Goal: Information Seeking & Learning: Learn about a topic

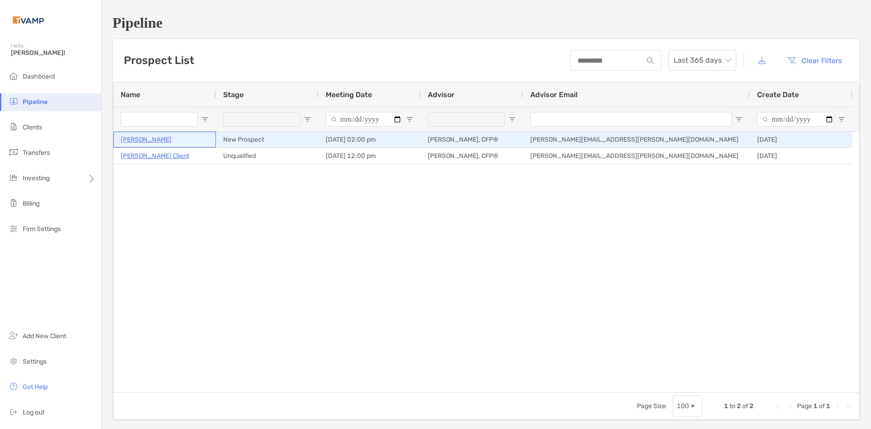
click at [166, 141] on p "[PERSON_NAME]" at bounding box center [146, 139] width 51 height 11
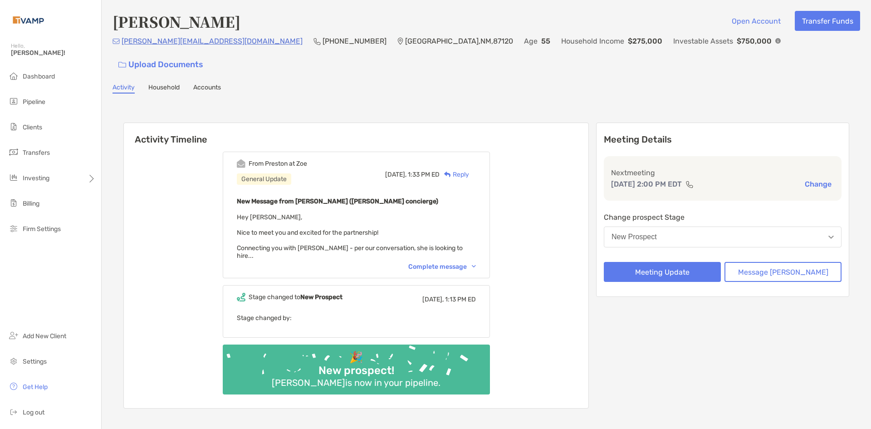
click at [476, 265] on img at bounding box center [474, 266] width 4 height 3
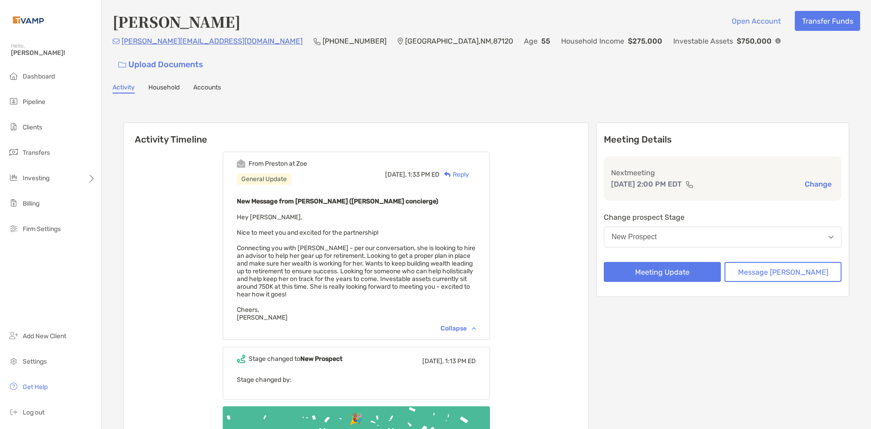
click at [169, 83] on link "Household" at bounding box center [163, 88] width 31 height 10
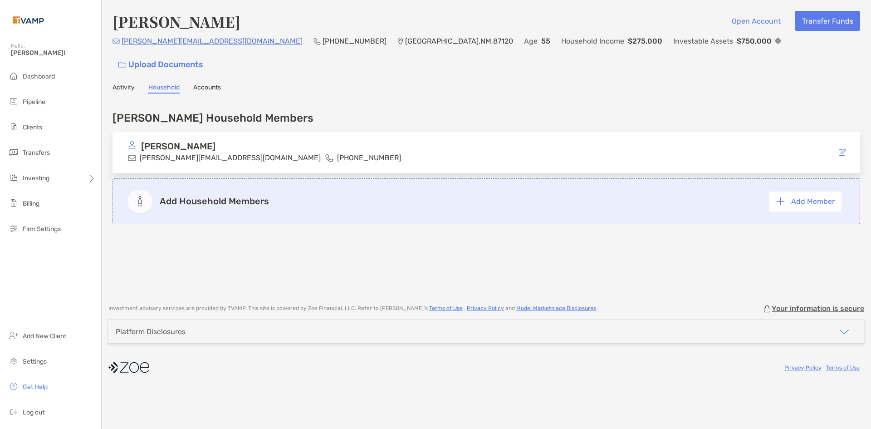
click at [205, 83] on link "Accounts" at bounding box center [207, 88] width 28 height 10
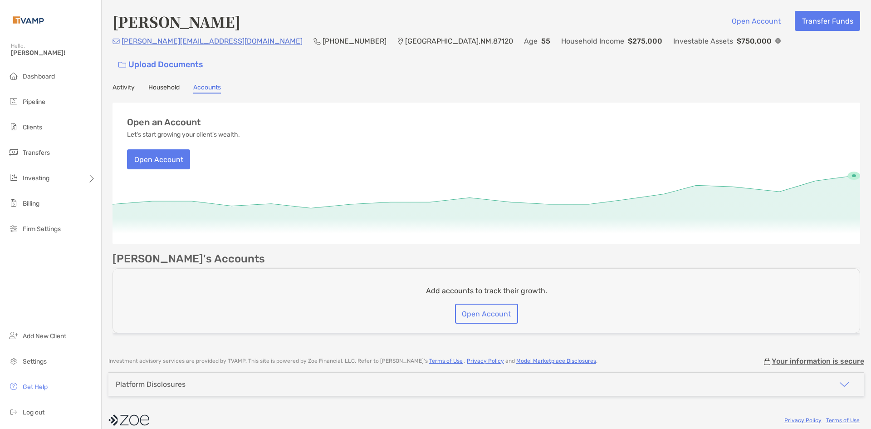
click at [134, 83] on link "Activity" at bounding box center [123, 88] width 22 height 10
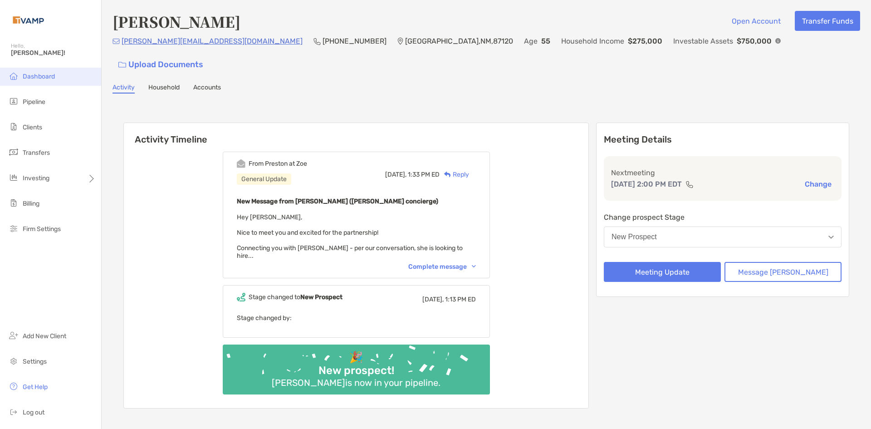
click at [40, 76] on span "Dashboard" at bounding box center [39, 77] width 32 height 8
click at [43, 72] on li "Dashboard" at bounding box center [50, 77] width 101 height 18
click at [46, 95] on li "Pipeline" at bounding box center [50, 102] width 101 height 18
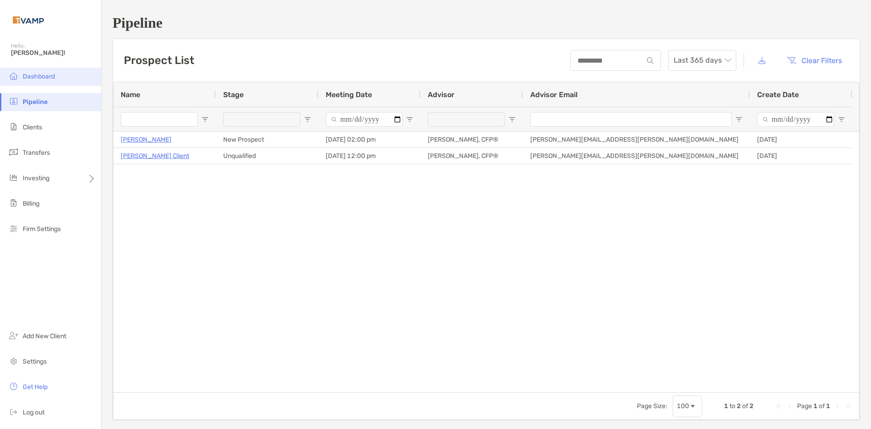
click at [45, 69] on li "Dashboard" at bounding box center [50, 77] width 101 height 18
click at [34, 117] on ul "Dashboard Pipeline Clients Transfers Investing Billing Firm Settings" at bounding box center [50, 157] width 101 height 178
click at [34, 122] on li "Clients" at bounding box center [50, 127] width 101 height 18
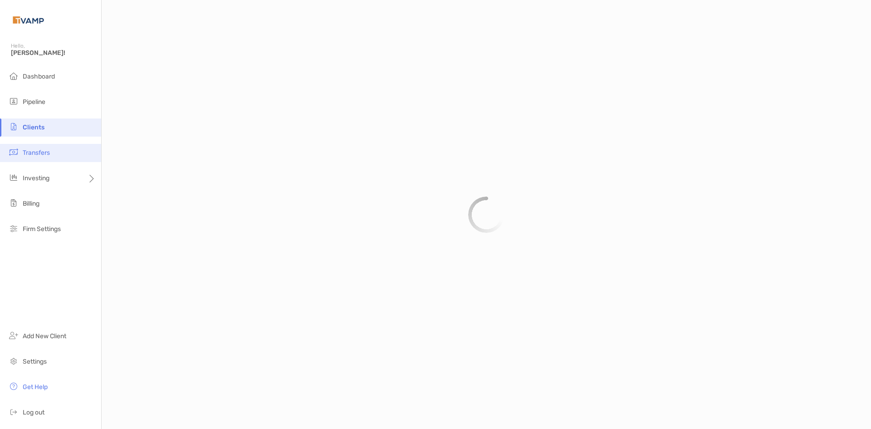
click at [34, 149] on span "Transfers" at bounding box center [36, 153] width 27 height 8
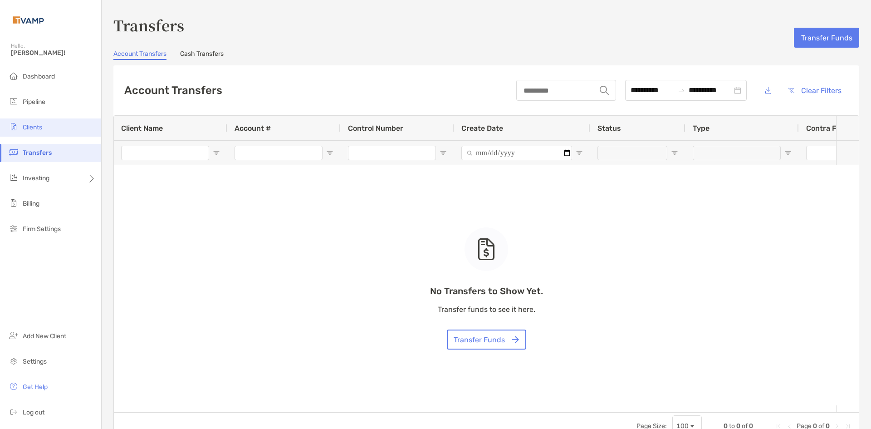
click at [37, 131] on li "Clients" at bounding box center [50, 127] width 101 height 18
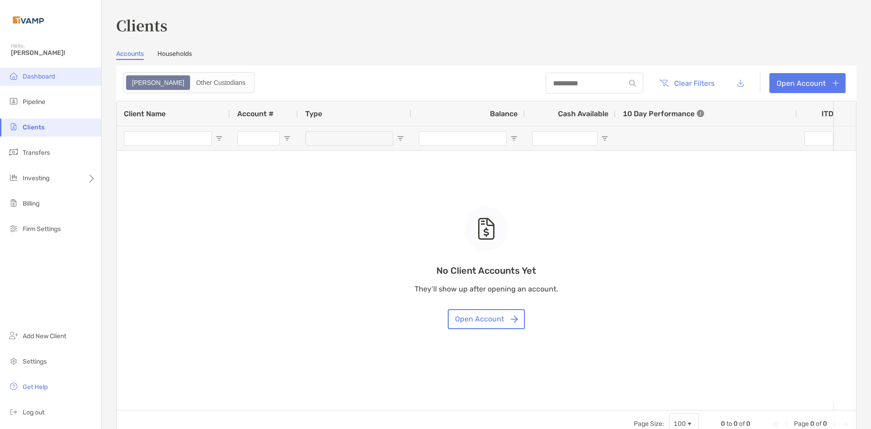
click at [44, 81] on li "Dashboard" at bounding box center [50, 77] width 101 height 18
click at [44, 83] on li "Dashboard" at bounding box center [50, 77] width 101 height 18
click at [32, 82] on li "Dashboard" at bounding box center [50, 77] width 101 height 18
click at [21, 78] on li "Dashboard" at bounding box center [50, 77] width 101 height 18
click at [35, 100] on span "Pipeline" at bounding box center [34, 102] width 23 height 8
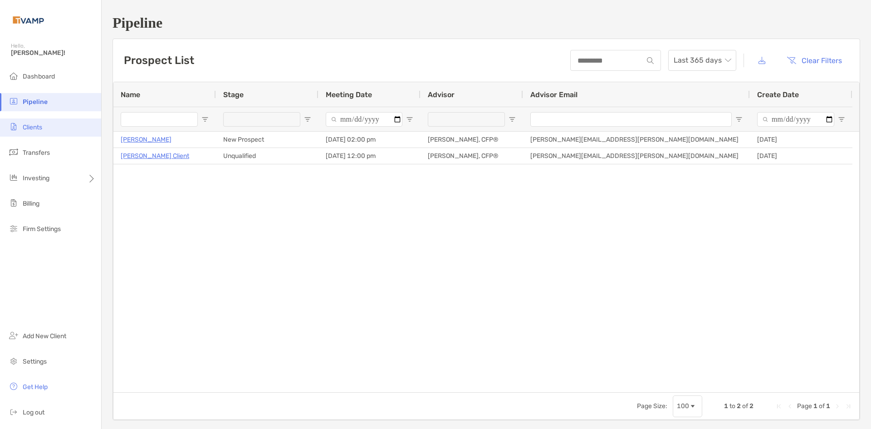
drag, startPoint x: 67, startPoint y: 134, endPoint x: 63, endPoint y: 120, distance: 14.8
click at [67, 134] on li "Clients" at bounding box center [50, 127] width 101 height 18
click at [54, 83] on li "Dashboard" at bounding box center [50, 77] width 101 height 18
click at [54, 71] on li "Dashboard" at bounding box center [50, 77] width 101 height 18
click at [48, 117] on ul "Dashboard Pipeline Clients Transfers Investing Billing Firm Settings" at bounding box center [50, 157] width 101 height 178
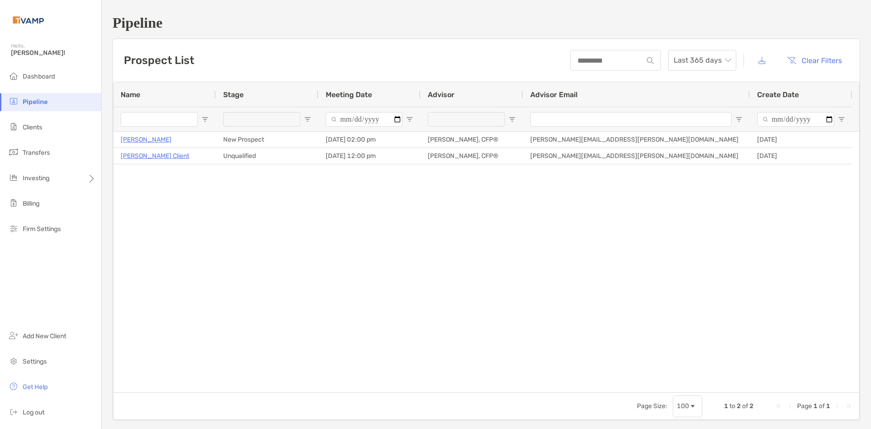
drag, startPoint x: 41, startPoint y: 128, endPoint x: 39, endPoint y: 138, distance: 10.2
click at [41, 128] on span "Clients" at bounding box center [33, 127] width 20 height 8
click at [39, 173] on div "Investing" at bounding box center [50, 178] width 101 height 18
click at [134, 176] on span "Portfolios" at bounding box center [123, 178] width 28 height 8
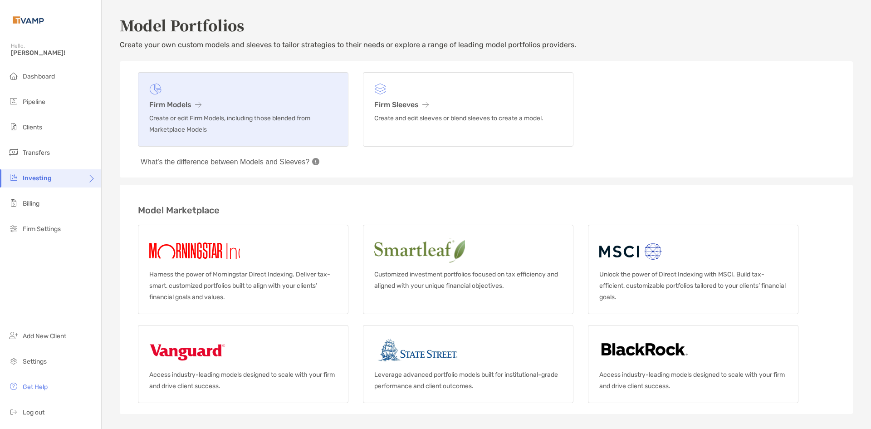
click at [196, 106] on icon at bounding box center [198, 104] width 6 height 7
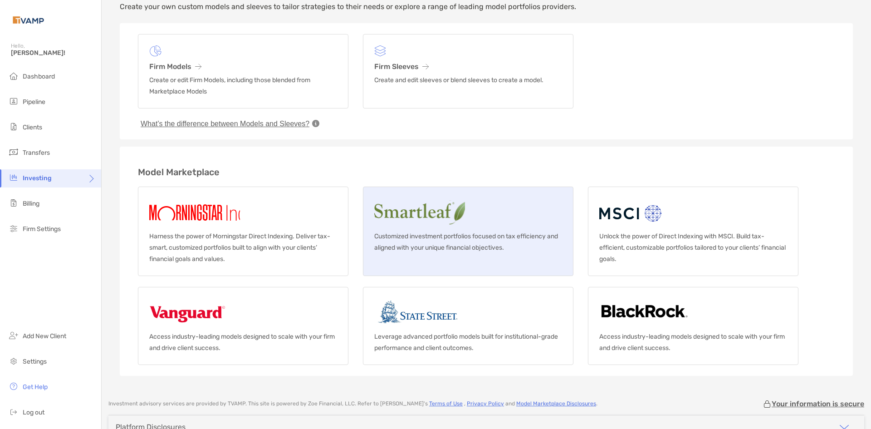
scroll to position [91, 0]
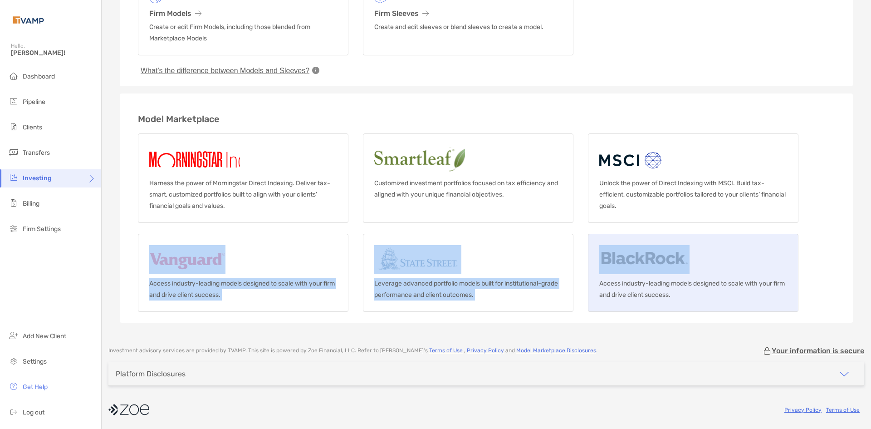
drag, startPoint x: 678, startPoint y: 224, endPoint x: 659, endPoint y: 259, distance: 38.8
click at [666, 249] on div "Harness the power of Morningstar Direct Indexing. Deliver tax-smart, customized…" at bounding box center [486, 222] width 697 height 178
click at [655, 273] on img at bounding box center [644, 259] width 90 height 29
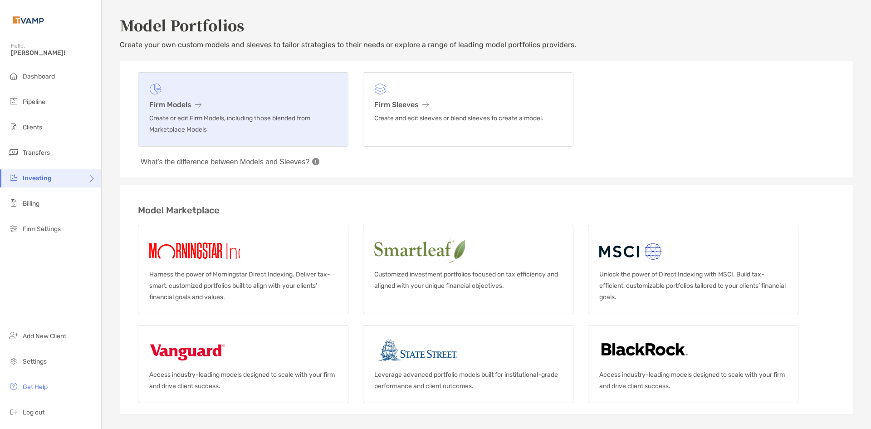
click at [194, 102] on h3 "Firm Models" at bounding box center [243, 104] width 188 height 9
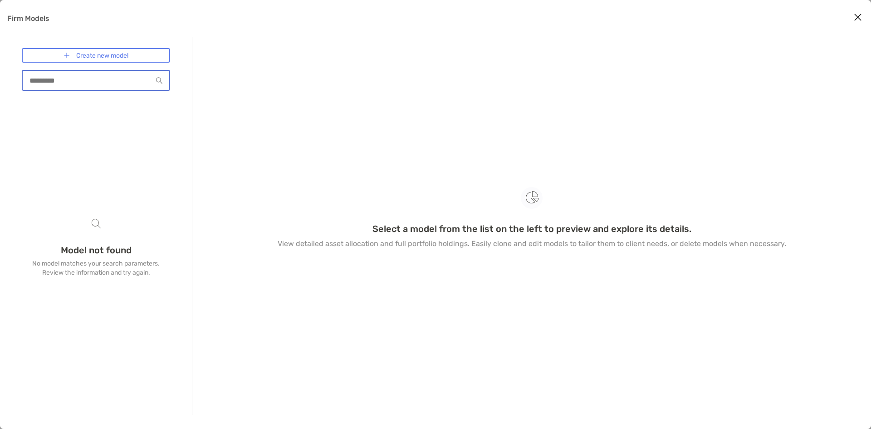
click at [47, 81] on input "Firm Models" at bounding box center [88, 81] width 130 height 8
click at [860, 16] on button "Close modal" at bounding box center [858, 18] width 14 height 14
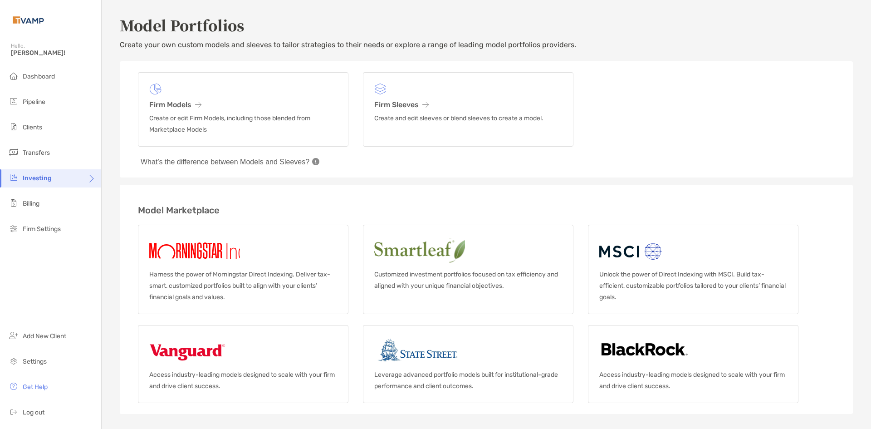
scroll to position [91, 0]
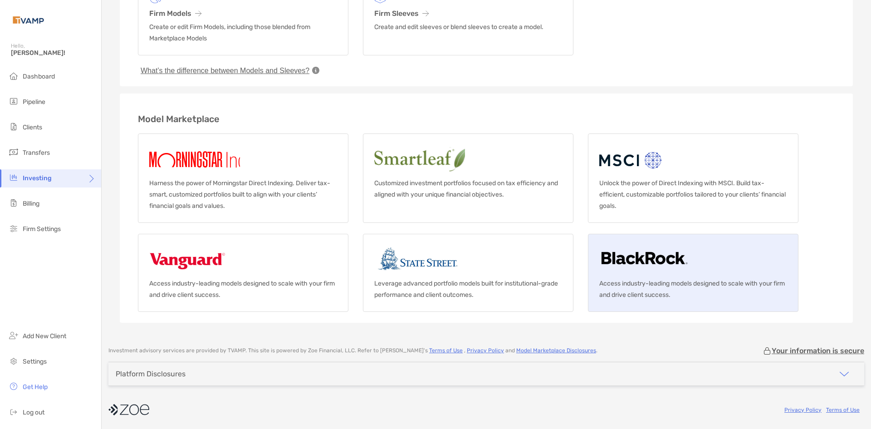
click at [716, 264] on link "Access industry-leading models designed to scale with your firm and drive clien…" at bounding box center [693, 273] width 210 height 78
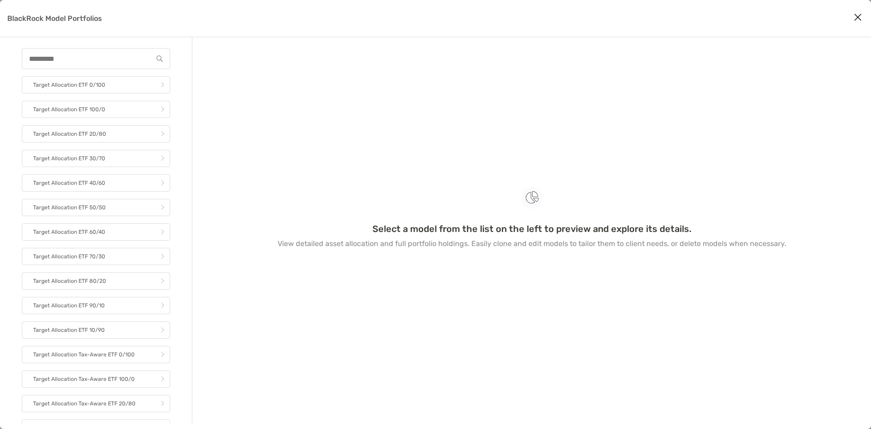
click at [859, 15] on icon "Close modal" at bounding box center [858, 17] width 8 height 11
